Goal: Task Accomplishment & Management: Use online tool/utility

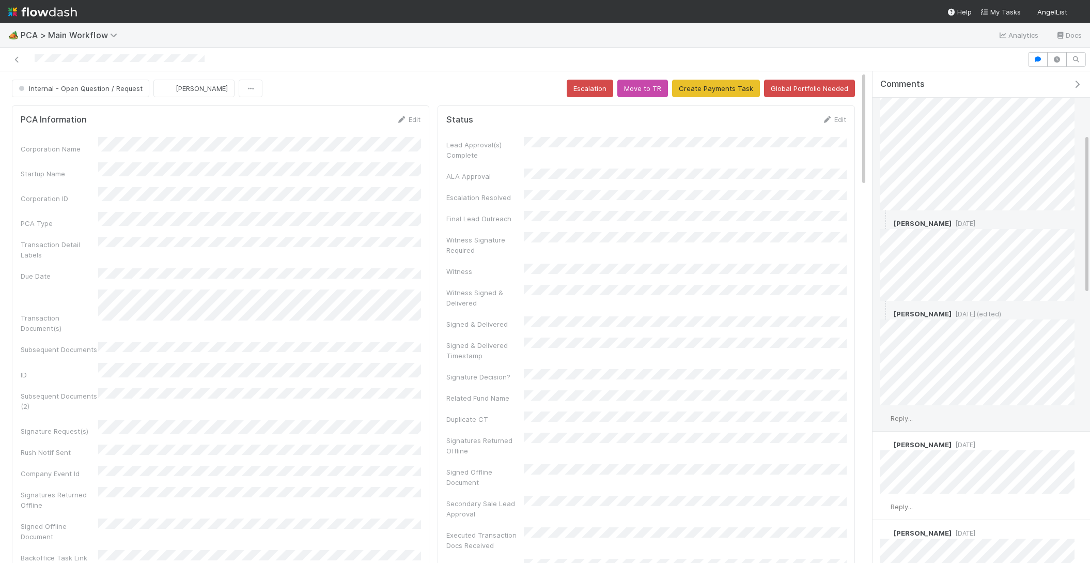
scroll to position [198, 0]
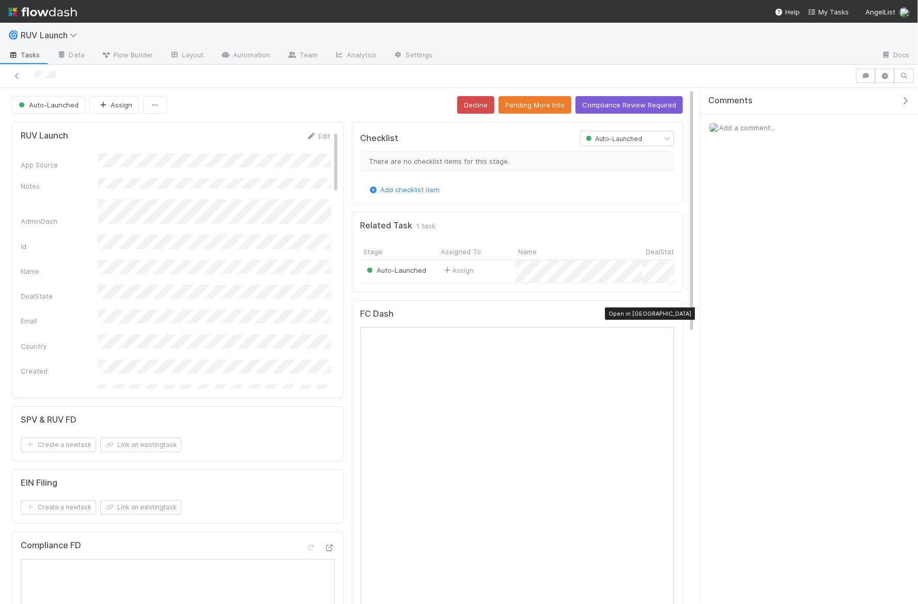
click at [669, 313] on icon at bounding box center [669, 316] width 10 height 7
